Goal: Task Accomplishment & Management: Manage account settings

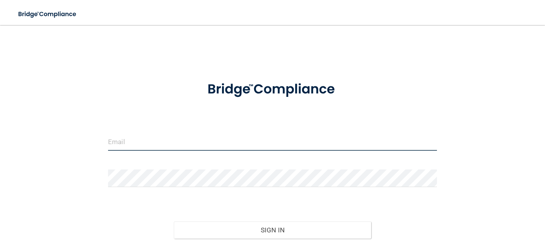
click at [130, 141] on input "email" at bounding box center [272, 142] width 329 height 18
type input "[EMAIL_ADDRESS][DOMAIN_NAME]"
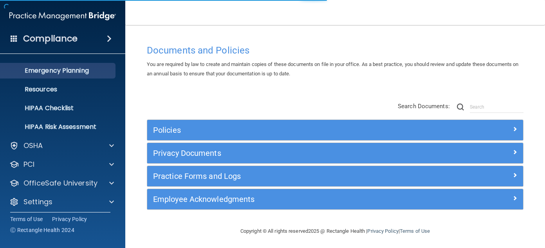
scroll to position [76, 0]
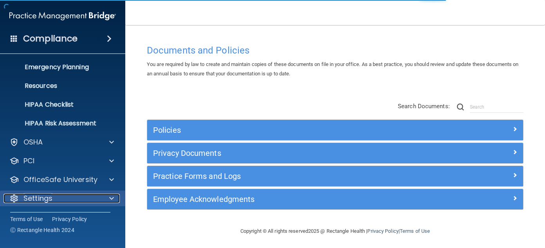
click at [77, 199] on div "Settings" at bounding box center [52, 198] width 97 height 9
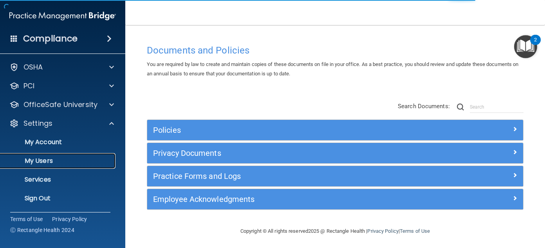
click at [67, 157] on p "My Users" at bounding box center [58, 161] width 107 height 8
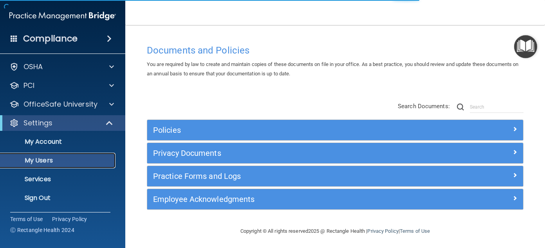
scroll to position [20, 0]
select select "20"
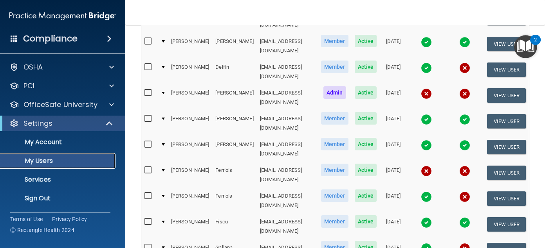
scroll to position [403, 0]
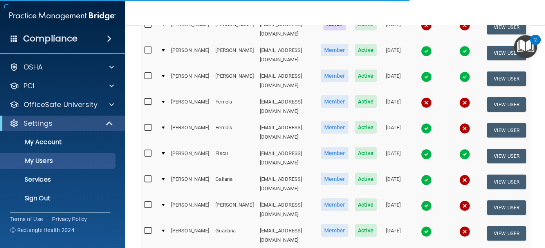
select select "20"
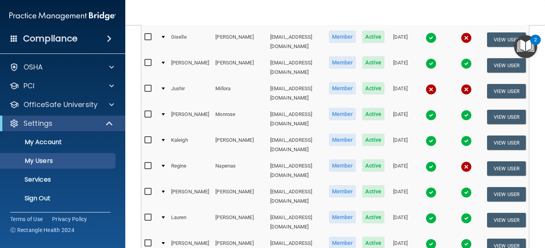
scroll to position [400, 0]
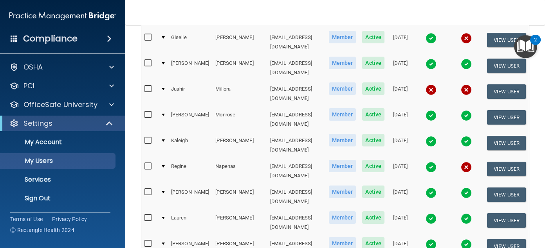
select select "20"
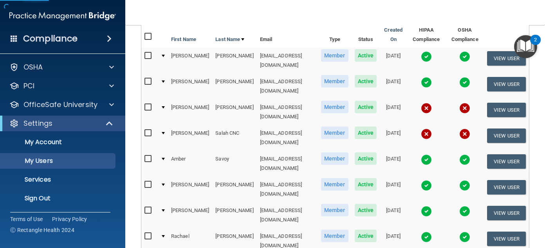
scroll to position [86, 0]
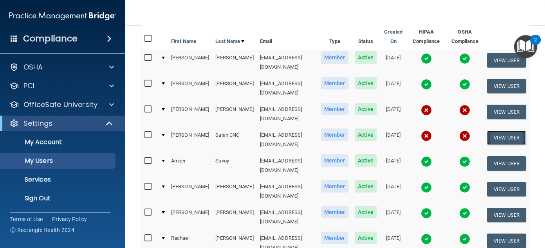
click at [494, 131] on button "View User" at bounding box center [506, 138] width 39 height 14
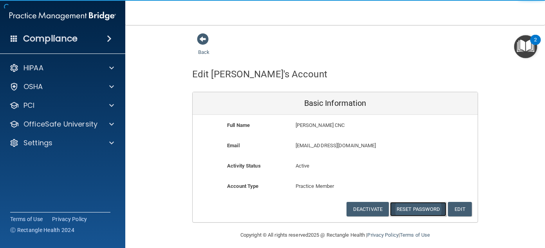
click at [423, 212] on button "Reset Password" at bounding box center [418, 209] width 56 height 14
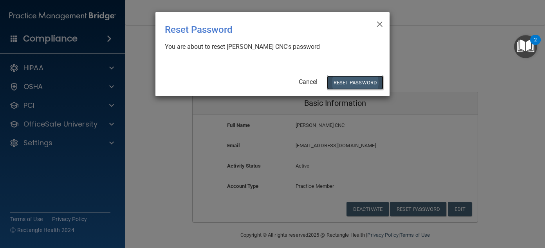
click at [346, 85] on button "Reset Password" at bounding box center [355, 83] width 56 height 14
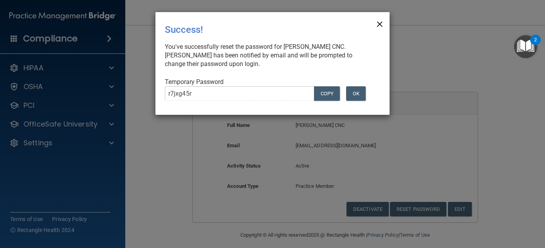
click at [379, 27] on span "×" at bounding box center [379, 23] width 7 height 16
